Goal: Task Accomplishment & Management: Complete application form

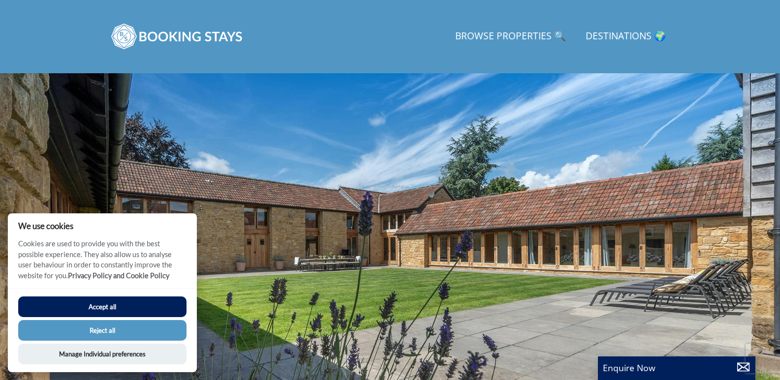
click at [77, 333] on button "Reject all" at bounding box center [102, 330] width 168 height 21
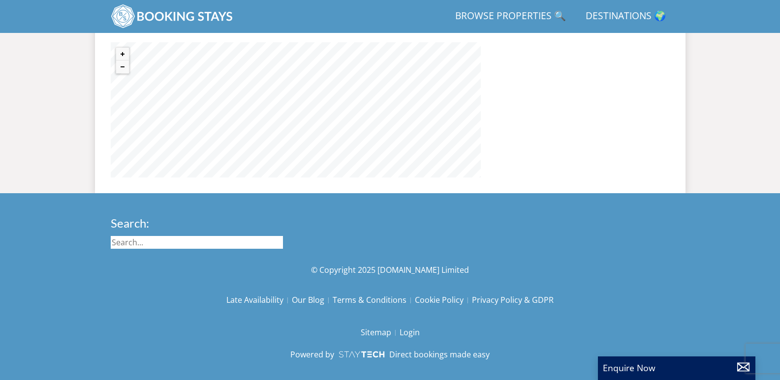
scroll to position [778, 0]
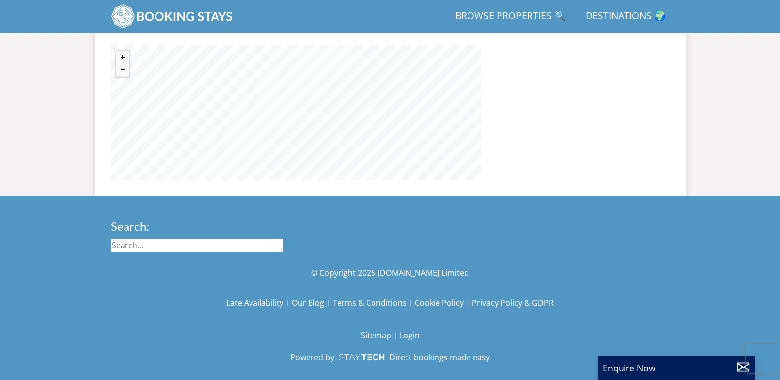
click at [635, 372] on p "Enquire Now" at bounding box center [677, 368] width 148 height 13
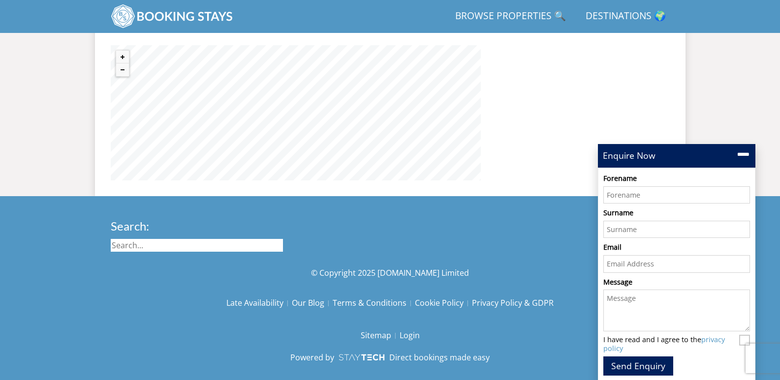
scroll to position [0, 0]
type input "[PERSON_NAME]"
click at [623, 230] on input "Surname" at bounding box center [676, 230] width 147 height 18
type input "Basevi"
click at [623, 267] on input "Email" at bounding box center [676, 264] width 147 height 18
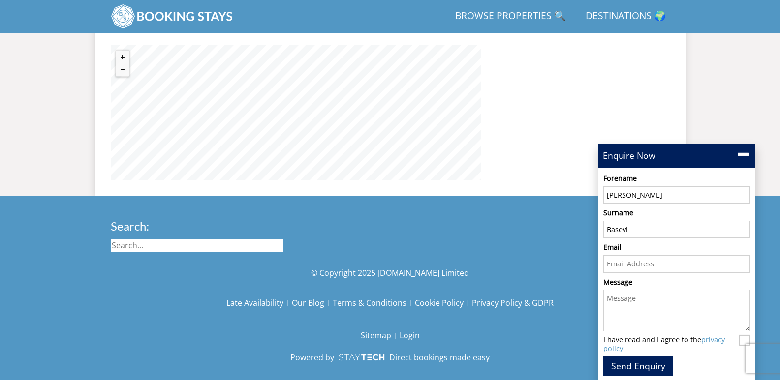
click at [613, 267] on input "Email" at bounding box center [676, 264] width 147 height 18
type input "[EMAIL_ADDRESS][DOMAIN_NAME]"
click at [611, 303] on textarea "Message" at bounding box center [676, 311] width 147 height 42
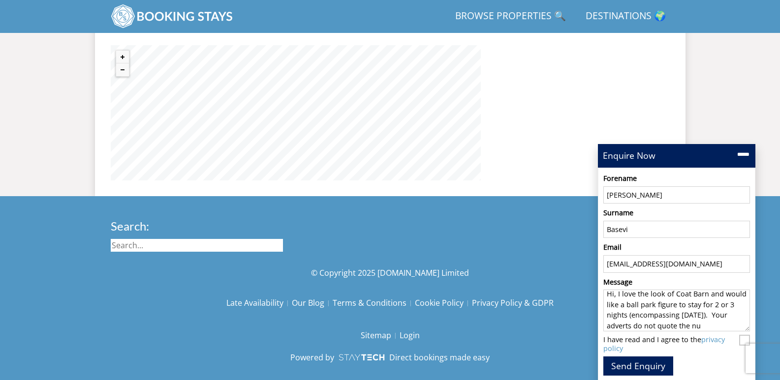
scroll to position [15, 0]
type textarea "Hi, I love the look of Coat Barn and would like a ball park figure to stay for …"
click at [742, 340] on input "I have read and I agree to the privacy policy" at bounding box center [744, 340] width 11 height 11
checkbox input "true"
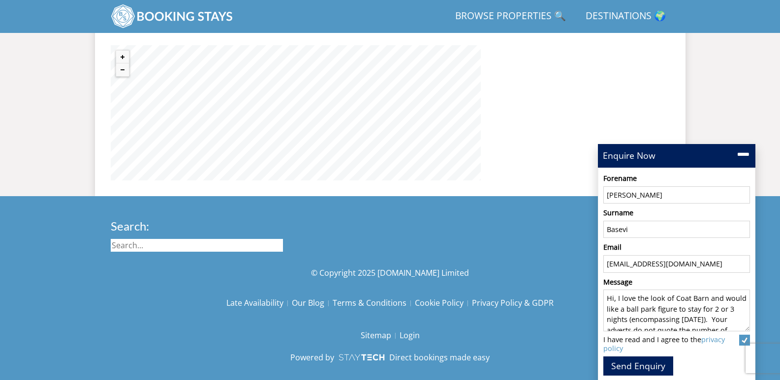
click at [619, 300] on textarea "Hi, I love the look of Coat Barn and would like a ball park figure to stay for …" at bounding box center [676, 311] width 147 height 42
click at [630, 311] on textarea "Hi, We love the look of Coat Barn and would like a ball park figure to stay for…" at bounding box center [676, 311] width 147 height 42
click at [716, 313] on textarea "Hi, We love the look of Coat Barn and would like a ball park figure to stay for…" at bounding box center [676, 311] width 147 height 42
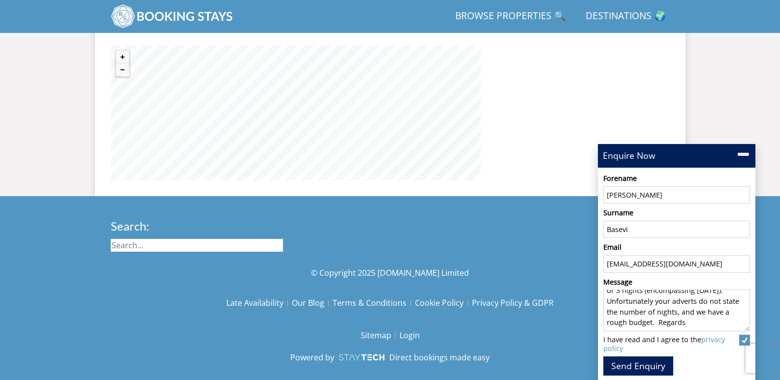
click at [726, 312] on textarea "Hi, We love the look of Coat Barn and would like a ball park figure to stay for…" at bounding box center [676, 311] width 147 height 42
click at [623, 309] on textarea "Hi, We love the look of Coat Barn and would like a ball park figure to stay for…" at bounding box center [676, 311] width 147 height 42
click at [694, 298] on textarea "Hi, We love the look of Coat Barn and would like a ball park figure to stay for…" at bounding box center [676, 311] width 147 height 42
type textarea "Hi, We love the look of Coat Barn and would like a ball park figure to stay for…"
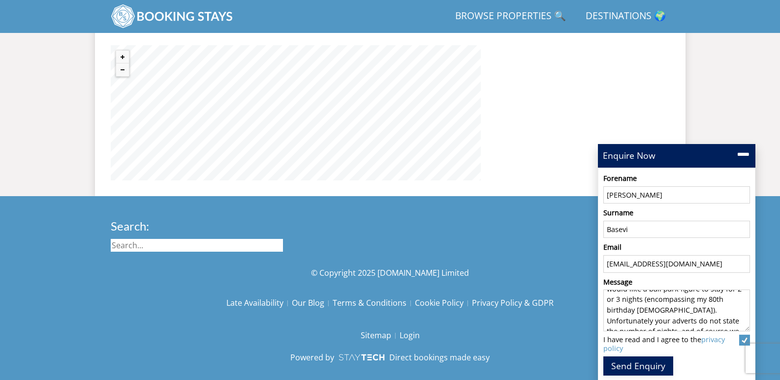
click at [635, 367] on button "Send Enquiry" at bounding box center [638, 366] width 70 height 19
